Goal: Task Accomplishment & Management: Complete application form

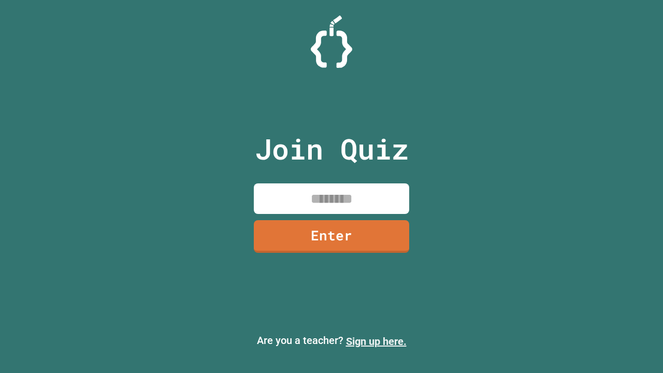
click at [376, 342] on link "Sign up here." at bounding box center [376, 341] width 61 height 12
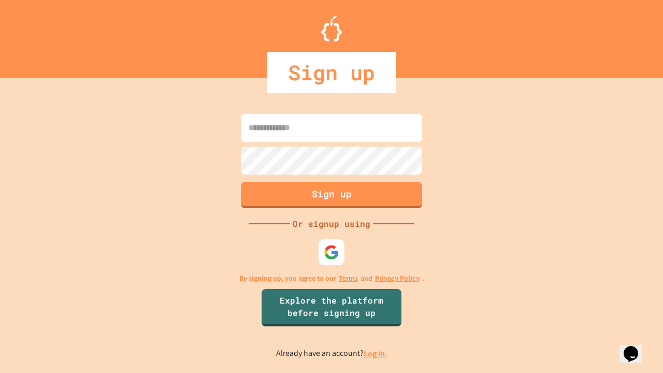
click at [376, 354] on link "Log in." at bounding box center [376, 353] width 24 height 11
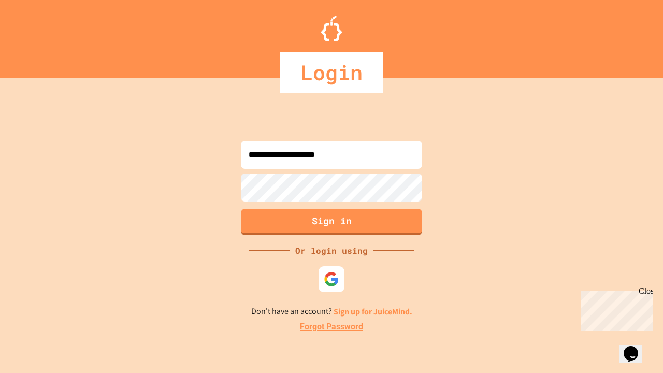
type input "**********"
